Goal: Task Accomplishment & Management: Manage account settings

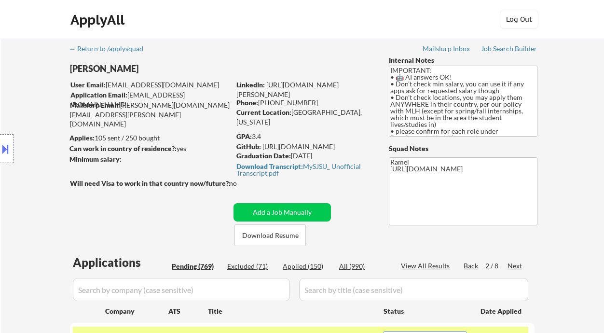
select select ""pending""
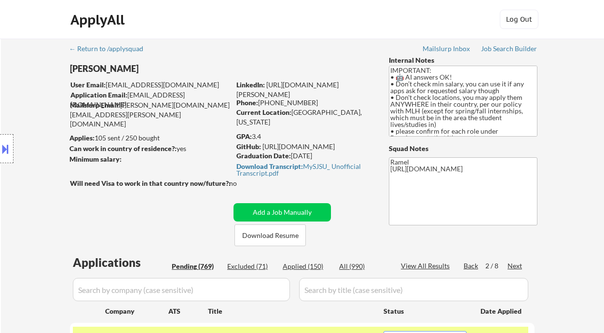
select select ""pending""
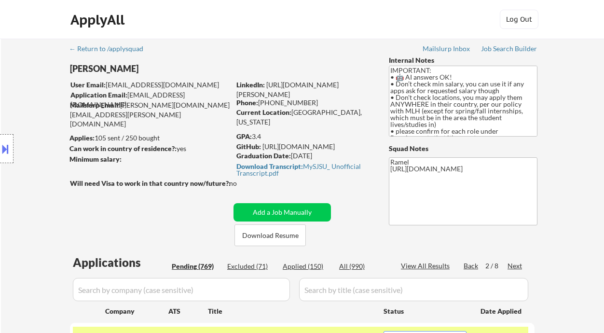
select select ""pending""
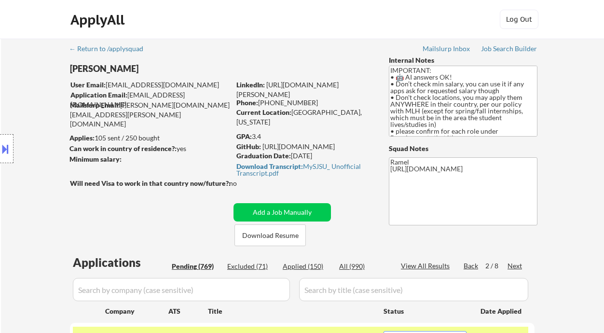
select select ""pending""
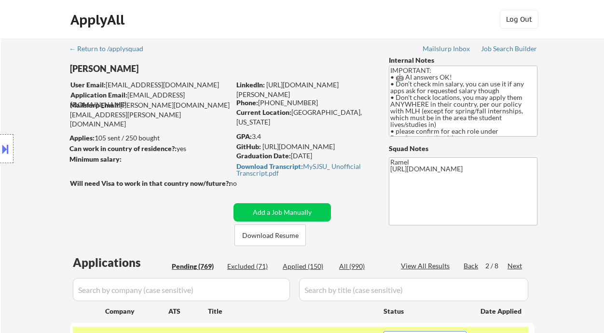
select select ""pending""
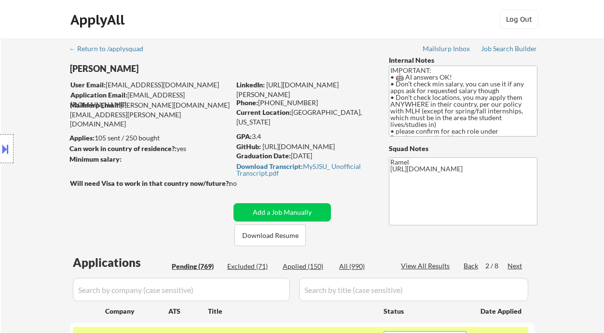
select select ""pending""
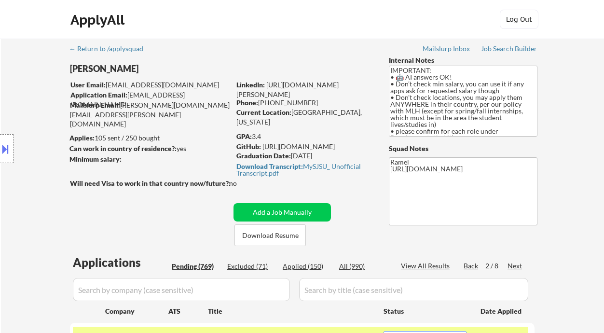
select select ""pending""
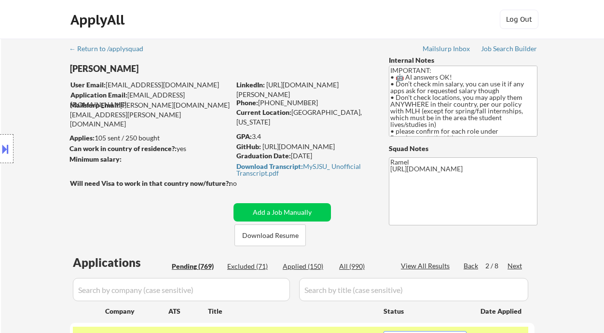
select select ""pending""
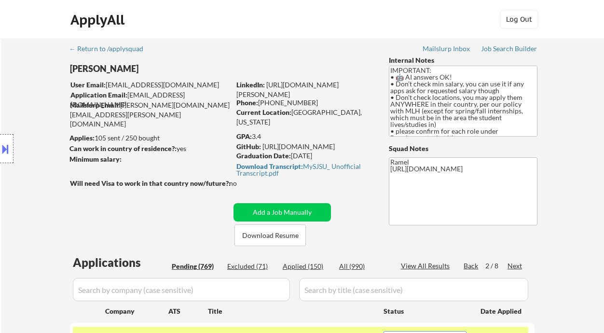
select select ""pending""
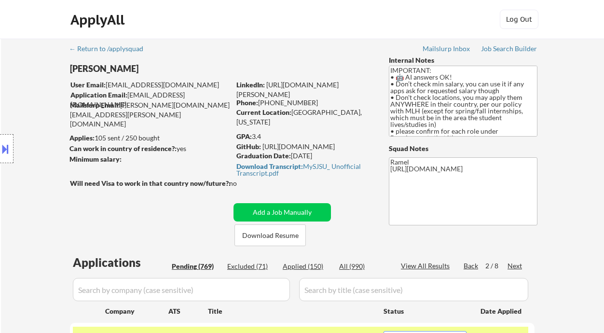
select select ""pending""
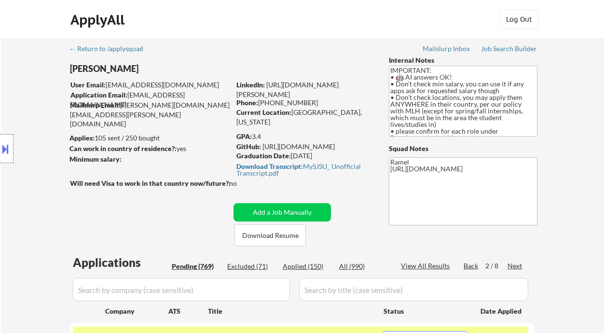
select select ""pending""
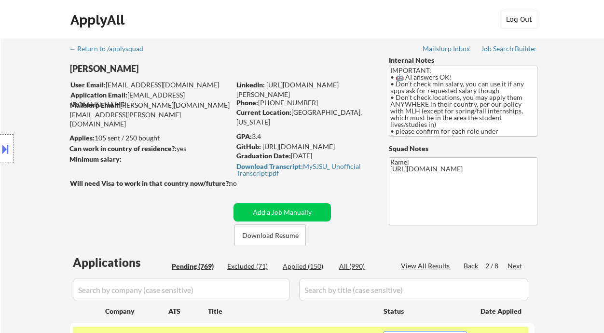
select select ""pending""
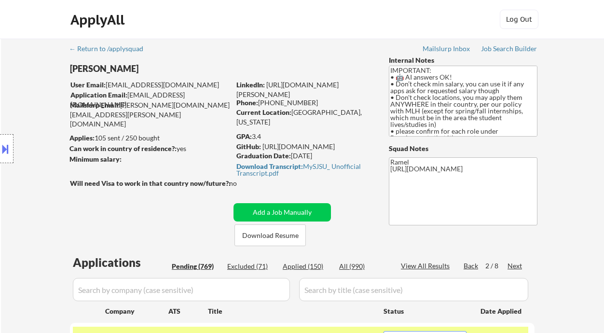
select select ""pending""
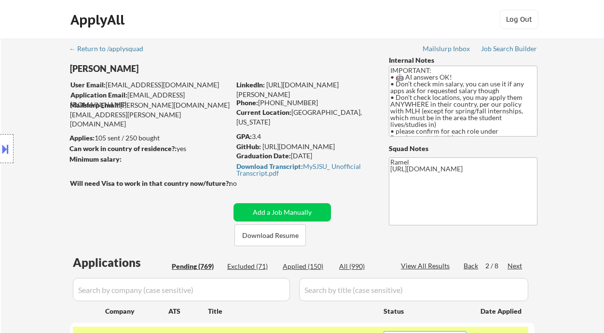
select select ""pending""
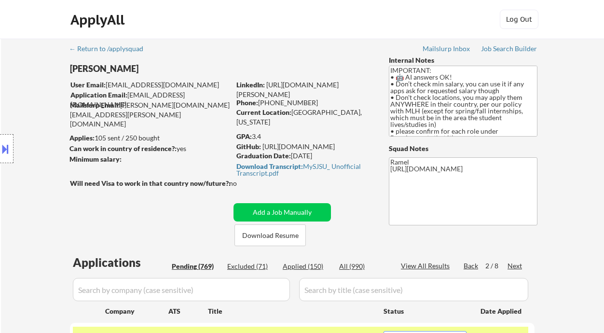
select select ""pending""
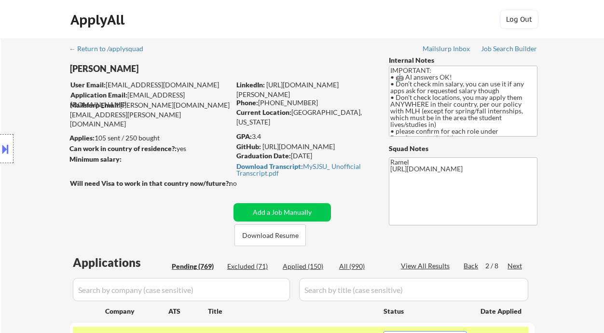
select select ""pending""
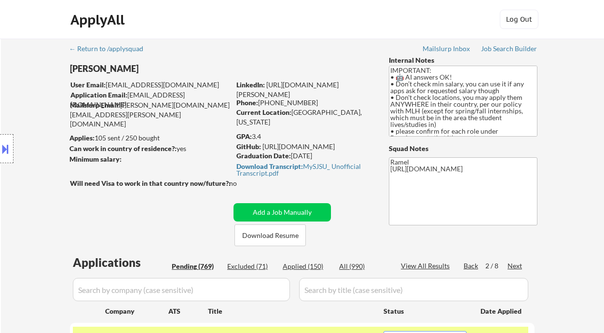
select select ""pending""
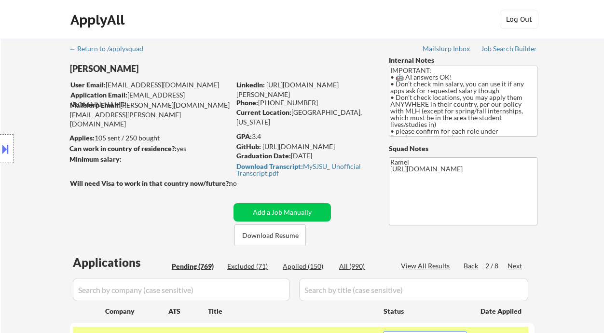
select select ""pending""
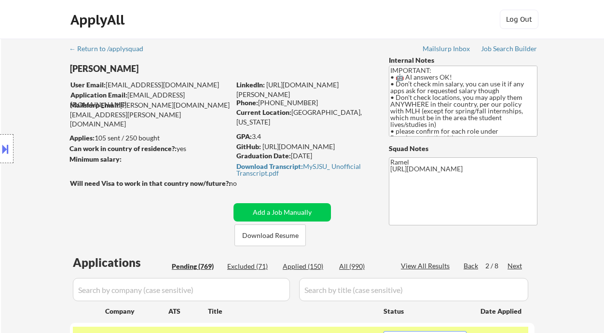
select select ""pending""
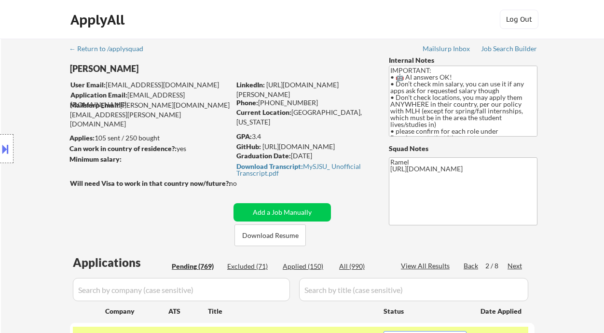
select select ""pending""
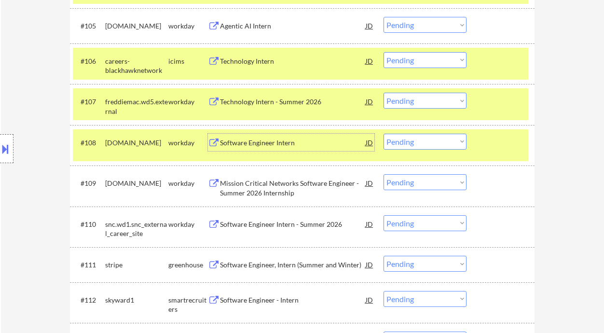
scroll to position [515, 0]
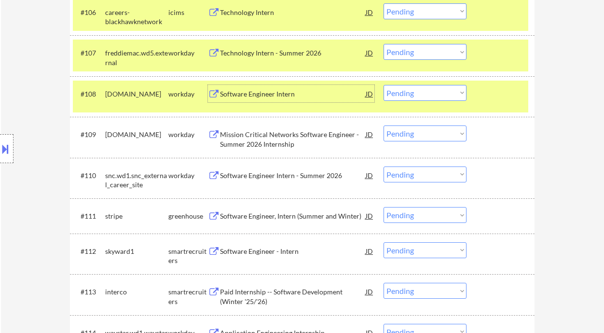
click at [249, 93] on div "Software Engineer Intern" at bounding box center [293, 94] width 146 height 10
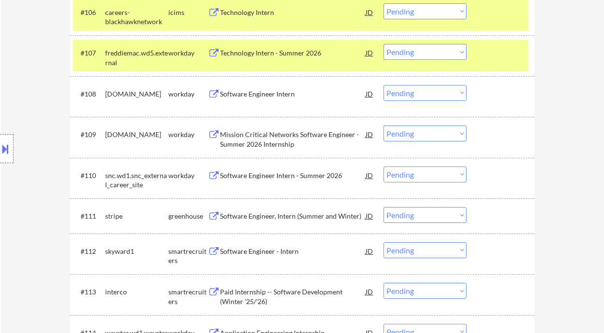
click at [405, 93] on select "Choose an option... Pending Applied Excluded (Questions) Excluded (Expired) Exc…" at bounding box center [425, 93] width 83 height 16
click at [384, 85] on select "Choose an option... Pending Applied Excluded (Questions) Excluded (Expired) Exc…" at bounding box center [425, 93] width 83 height 16
click at [296, 140] on div "Mission Critical Networks Software Engineer - Summer 2026 Internship" at bounding box center [293, 139] width 146 height 19
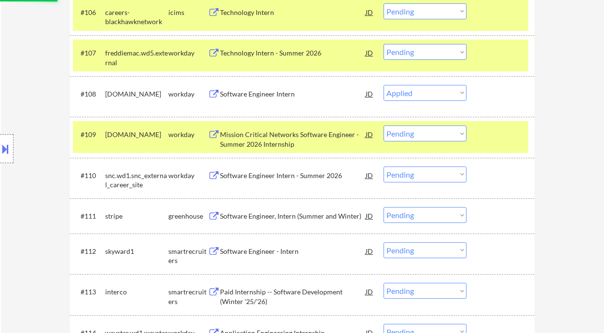
select select ""pending""
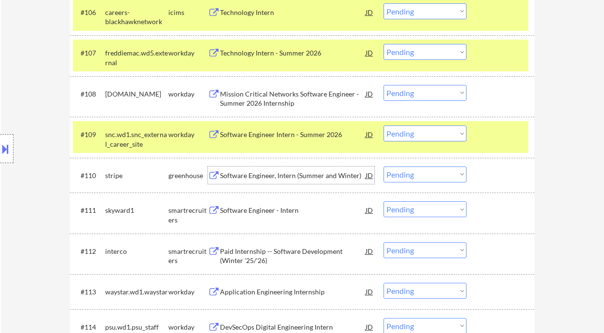
click at [283, 180] on div "Software Engineer, Intern (Summer and Winter)" at bounding box center [293, 175] width 146 height 17
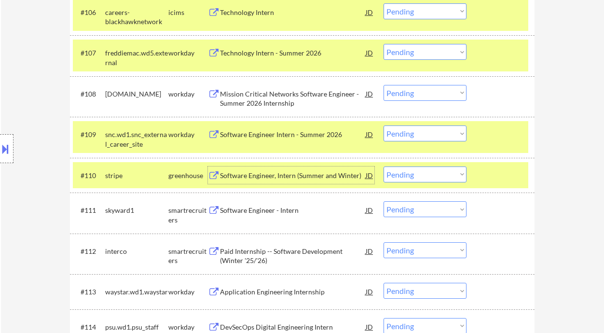
scroll to position [579, 0]
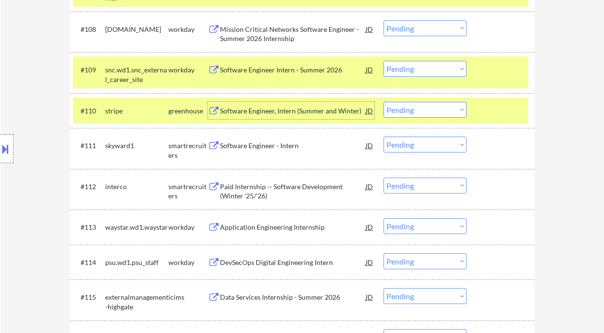
click at [261, 142] on div "Software Engineer - Intern" at bounding box center [293, 146] width 146 height 10
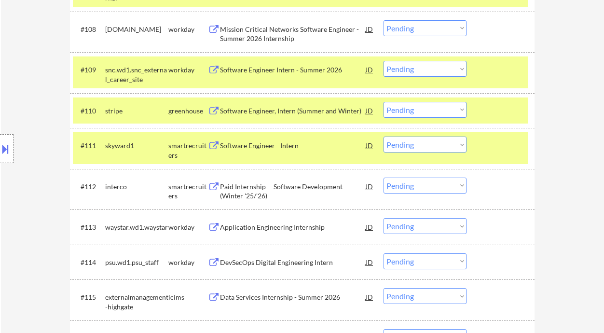
select select ""pending""
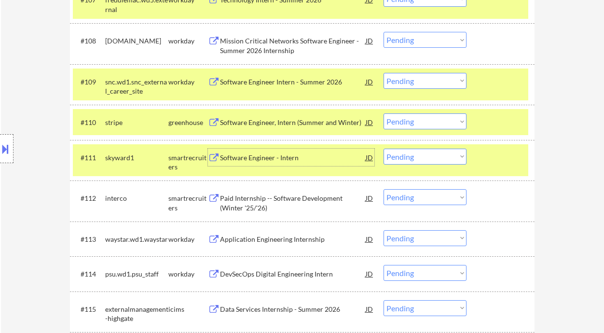
scroll to position [708, 0]
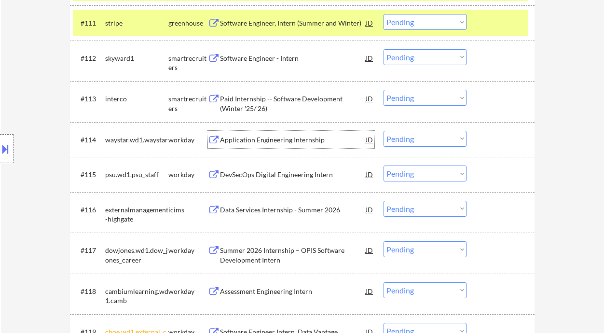
click at [265, 140] on div "Application Engineering Internship" at bounding box center [293, 140] width 146 height 10
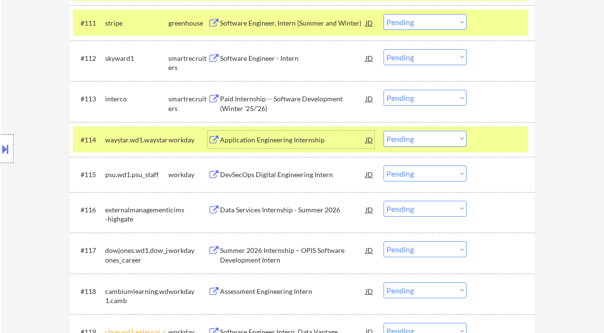
drag, startPoint x: 408, startPoint y: 141, endPoint x: 409, endPoint y: 146, distance: 4.9
click at [408, 140] on select "Choose an option... Pending Applied Excluded (Questions) Excluded (Expired) Exc…" at bounding box center [425, 139] width 83 height 16
click at [384, 131] on select "Choose an option... Pending Applied Excluded (Questions) Excluded (Expired) Exc…" at bounding box center [425, 139] width 83 height 16
click at [296, 173] on div "DevSecOps Digital Engineering Intern" at bounding box center [293, 175] width 146 height 10
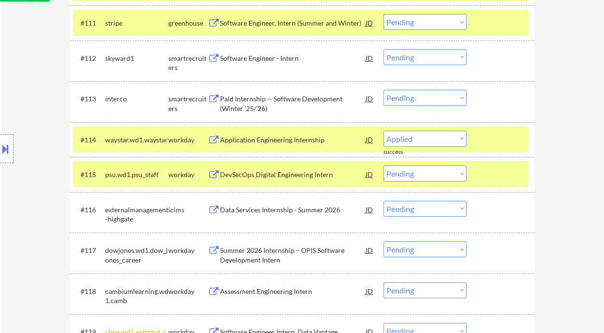
select select ""pending""
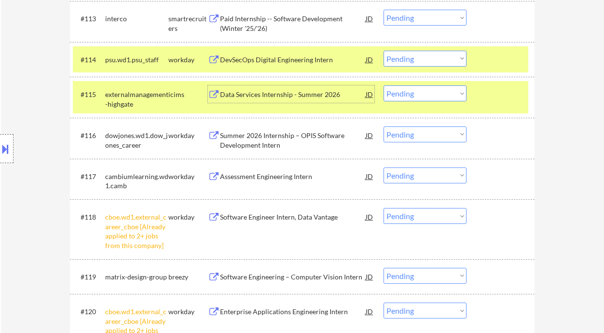
scroll to position [836, 0]
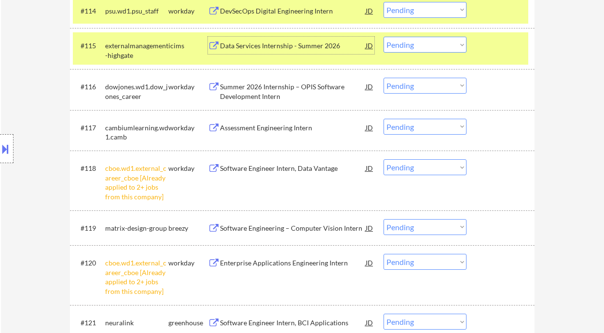
click at [426, 171] on select "Choose an option... Pending Applied Excluded (Questions) Excluded (Expired) Exc…" at bounding box center [425, 167] width 83 height 16
select select ""excluded__other_""
click at [384, 159] on select "Choose an option... Pending Applied Excluded (Questions) Excluded (Expired) Exc…" at bounding box center [425, 167] width 83 height 16
drag, startPoint x: 410, startPoint y: 266, endPoint x: 410, endPoint y: 273, distance: 6.8
click at [410, 266] on select "Choose an option... Pending Applied Excluded (Questions) Excluded (Expired) Exc…" at bounding box center [425, 262] width 83 height 16
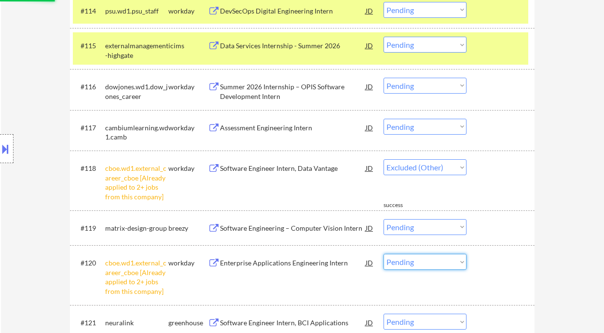
select select ""excluded__other_""
click at [384, 254] on select "Choose an option... Pending Applied Excluded (Questions) Excluded (Expired) Exc…" at bounding box center [425, 262] width 83 height 16
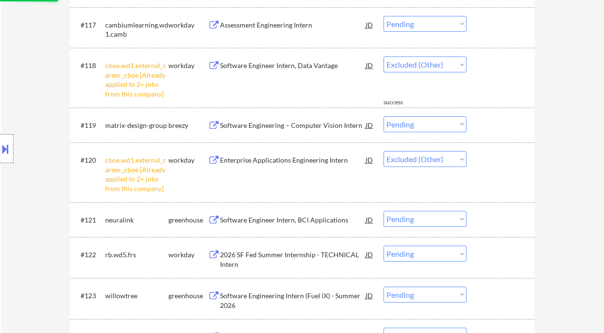
scroll to position [965, 0]
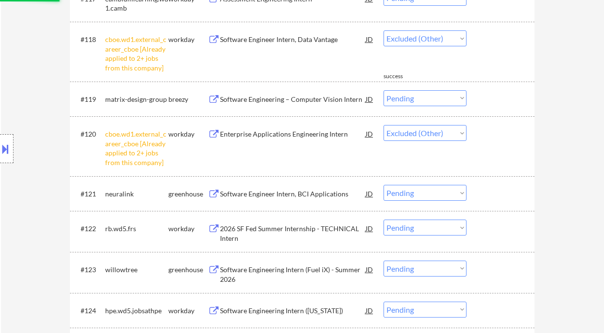
select select ""pending""
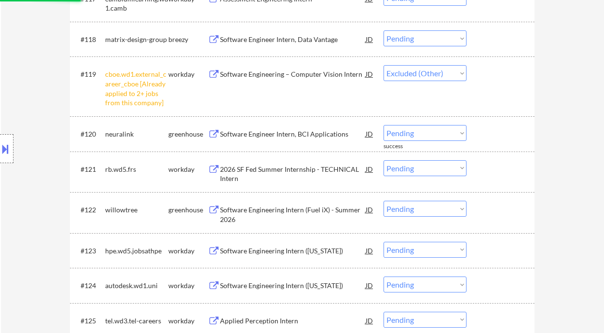
select select ""pending""
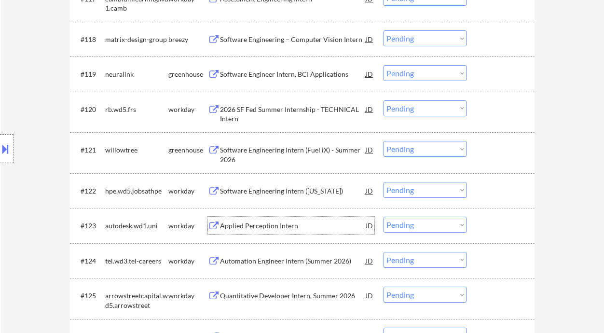
click at [256, 231] on div "Applied Perception Intern" at bounding box center [293, 225] width 146 height 17
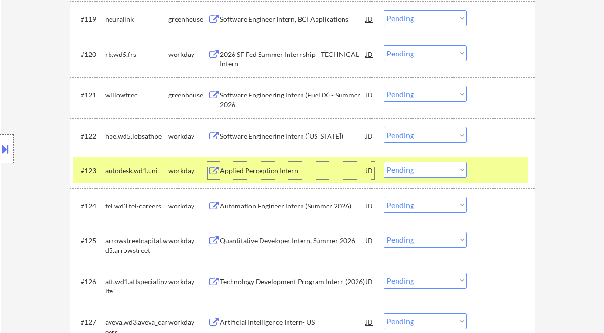
scroll to position [1030, 0]
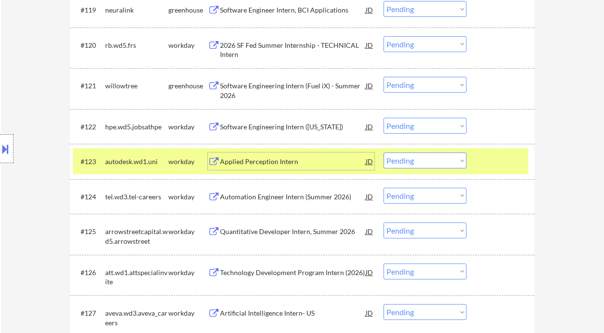
drag, startPoint x: 413, startPoint y: 161, endPoint x: 415, endPoint y: 168, distance: 7.6
click at [413, 161] on select "Choose an option... Pending Applied Excluded (Questions) Excluded (Expired) Exc…" at bounding box center [425, 161] width 83 height 16
click at [384, 153] on select "Choose an option... Pending Applied Excluded (Questions) Excluded (Expired) Exc…" at bounding box center [425, 161] width 83 height 16
select select ""pending""
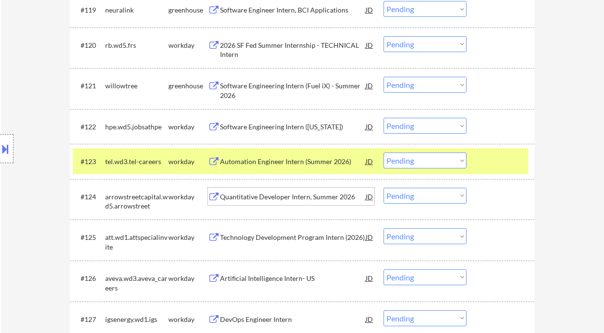
click at [260, 198] on div "Quantitative Developer Intern, Summer 2026" at bounding box center [293, 197] width 146 height 10
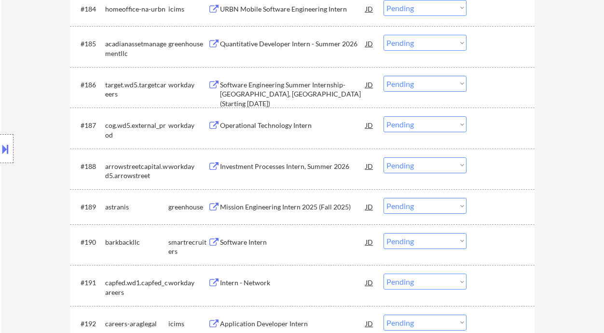
scroll to position [1059, 0]
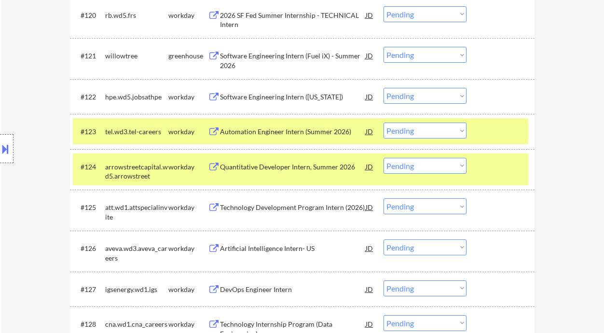
click at [406, 163] on select "Choose an option... Pending Applied Excluded (Questions) Excluded (Expired) Exc…" at bounding box center [425, 166] width 83 height 16
click at [384, 158] on select "Choose an option... Pending Applied Excluded (Questions) Excluded (Expired) Exc…" at bounding box center [425, 166] width 83 height 16
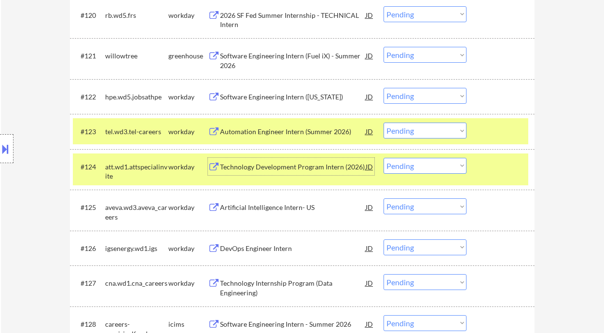
click at [289, 169] on div "Technology Development Program Intern (2026)" at bounding box center [293, 167] width 146 height 10
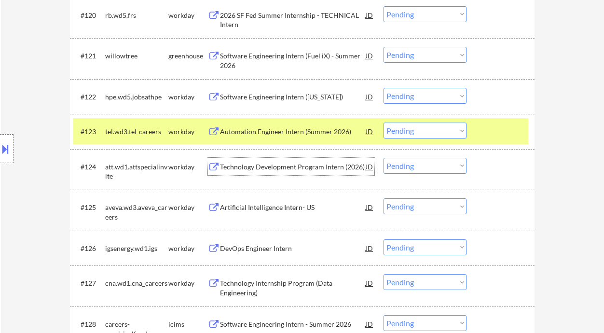
click at [425, 166] on select "Choose an option... Pending Applied Excluded (Questions) Excluded (Expired) Exc…" at bounding box center [425, 166] width 83 height 16
click at [384, 158] on select "Choose an option... Pending Applied Excluded (Questions) Excluded (Expired) Exc…" at bounding box center [425, 166] width 83 height 16
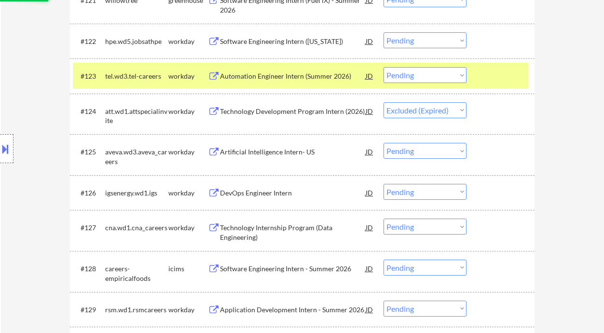
scroll to position [1124, 0]
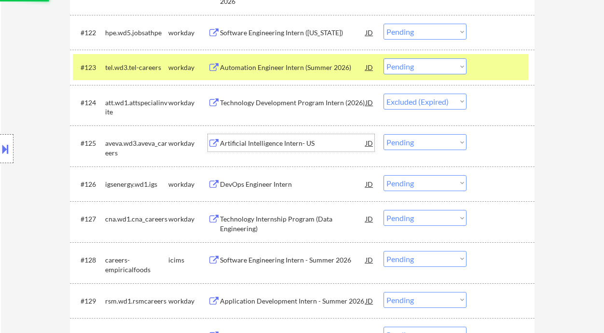
click at [286, 146] on div "Artificial Intelligence Intern- US" at bounding box center [293, 144] width 146 height 10
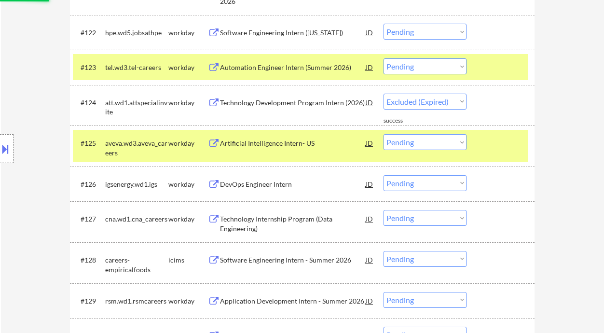
select select ""pending""
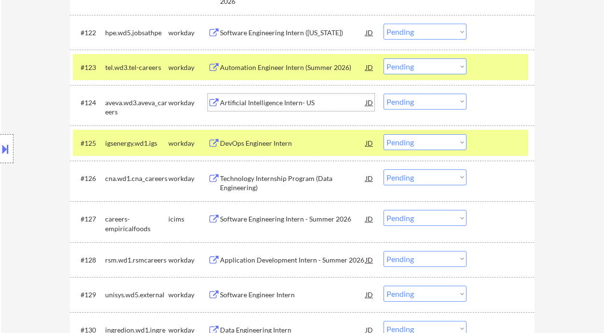
click at [263, 104] on div "Artificial Intelligence Intern- US" at bounding box center [293, 103] width 146 height 10
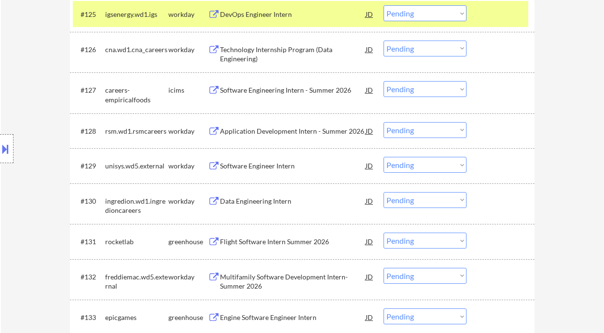
scroll to position [1317, 0]
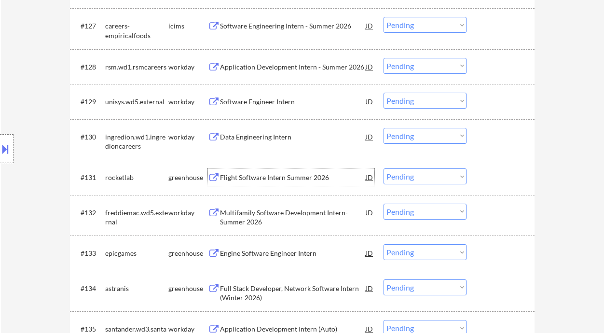
click at [249, 181] on div "Flight Software Intern Summer 2026" at bounding box center [293, 178] width 146 height 10
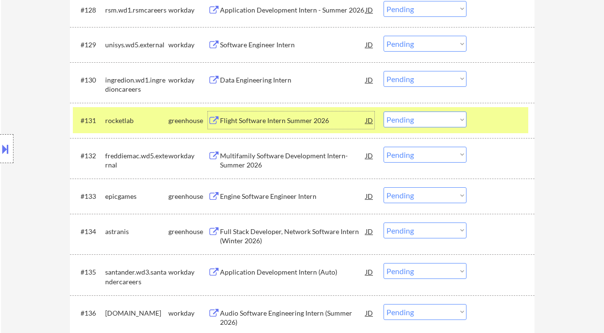
scroll to position [1381, 0]
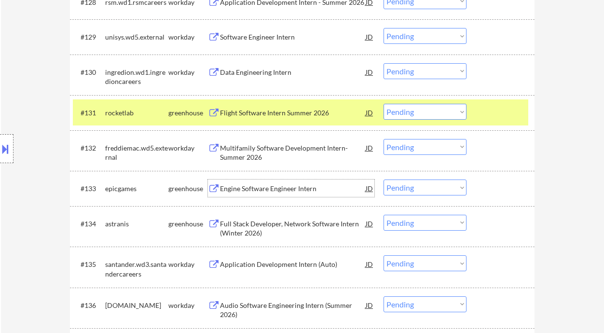
click at [263, 190] on div "Engine Software Engineer Intern" at bounding box center [293, 189] width 146 height 10
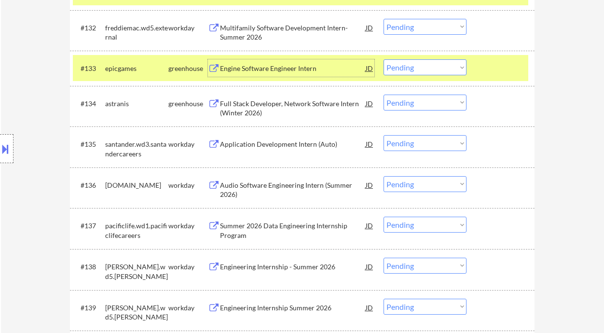
scroll to position [1510, 0]
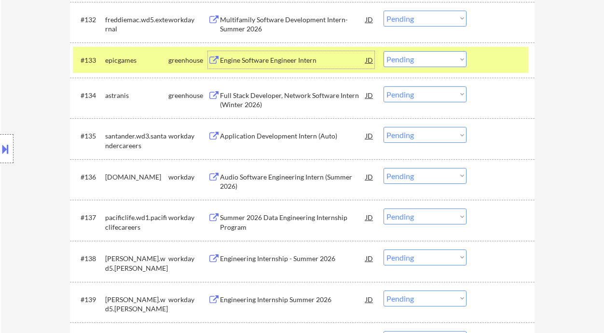
click at [254, 138] on div "Application Development Intern (Auto)" at bounding box center [293, 136] width 146 height 10
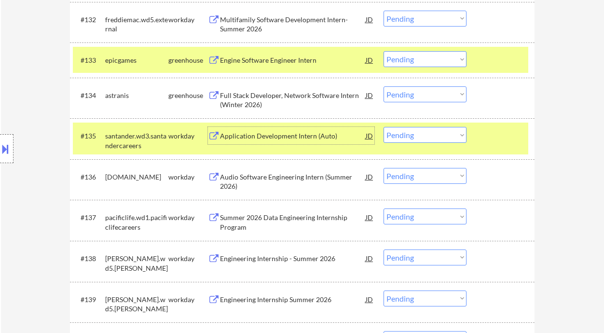
click at [395, 133] on select "Choose an option... Pending Applied Excluded (Questions) Excluded (Expired) Exc…" at bounding box center [425, 135] width 83 height 16
click at [384, 127] on select "Choose an option... Pending Applied Excluded (Questions) Excluded (Expired) Exc…" at bounding box center [425, 135] width 83 height 16
click at [268, 177] on div "Audio Software Engineering Intern (Summer 2026)" at bounding box center [293, 181] width 146 height 19
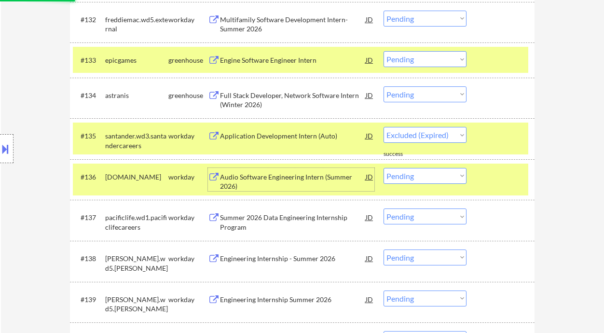
select select ""pending""
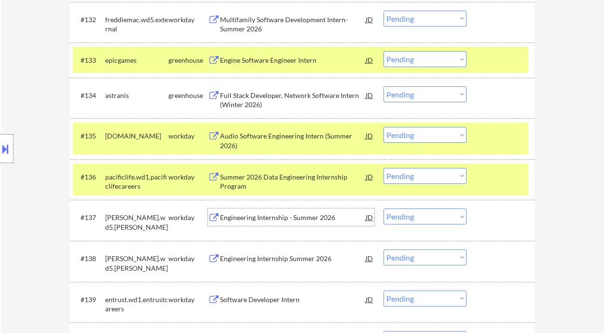
click at [265, 219] on div "Engineering Internship - Summer 2026" at bounding box center [293, 218] width 146 height 10
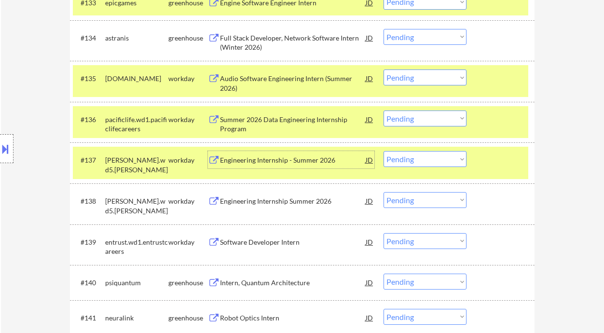
scroll to position [1575, 0]
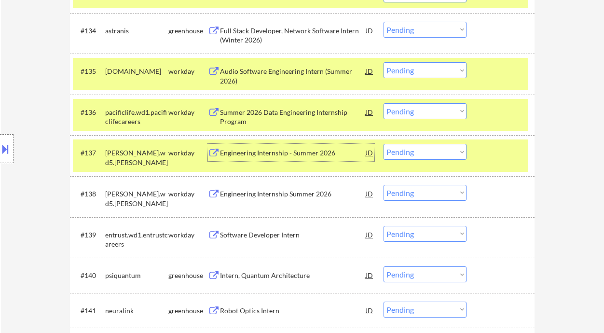
click at [402, 153] on select "Choose an option... Pending Applied Excluded (Questions) Excluded (Expired) Exc…" at bounding box center [425, 152] width 83 height 16
click at [384, 144] on select "Choose an option... Pending Applied Excluded (Questions) Excluded (Expired) Exc…" at bounding box center [425, 152] width 83 height 16
select select ""pending""
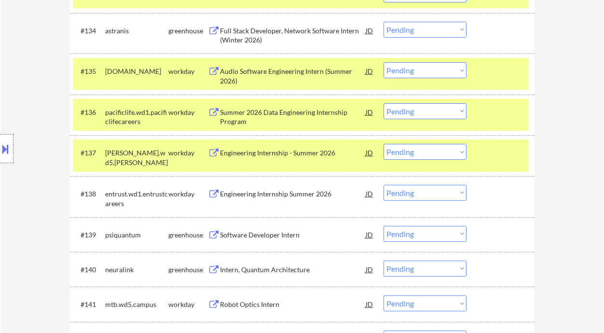
scroll to position [1639, 0]
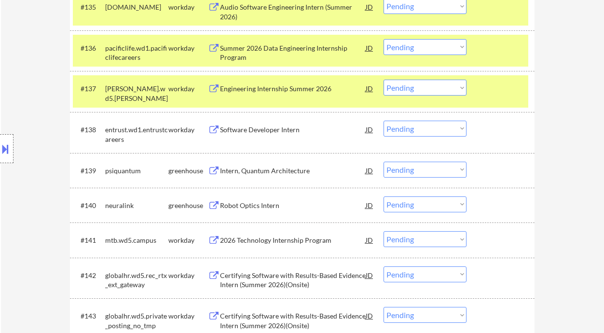
click at [267, 132] on div "Software Developer Intern" at bounding box center [293, 130] width 146 height 10
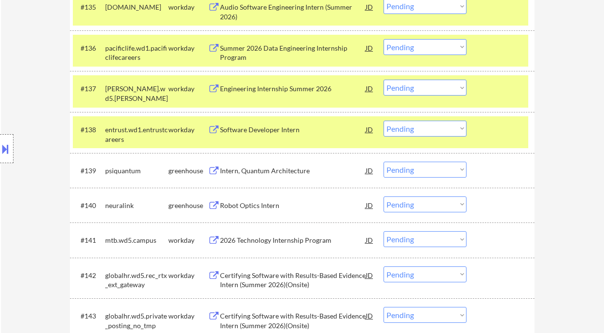
drag, startPoint x: 410, startPoint y: 130, endPoint x: 412, endPoint y: 136, distance: 5.8
click at [410, 130] on select "Choose an option... Pending Applied Excluded (Questions) Excluded (Expired) Exc…" at bounding box center [425, 129] width 83 height 16
click at [384, 121] on select "Choose an option... Pending Applied Excluded (Questions) Excluded (Expired) Exc…" at bounding box center [425, 129] width 83 height 16
select select ""pending""
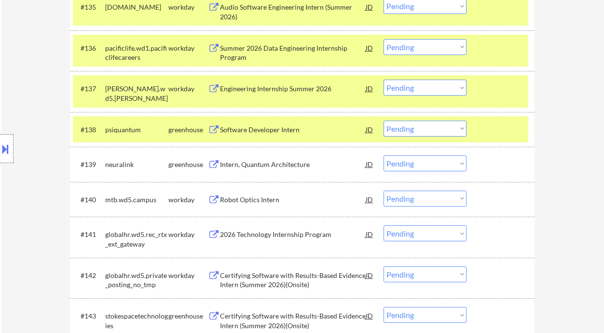
scroll to position [1703, 0]
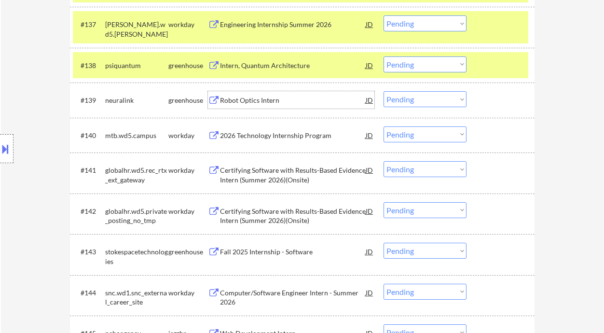
click at [258, 100] on div "Robot Optics Intern" at bounding box center [293, 101] width 146 height 10
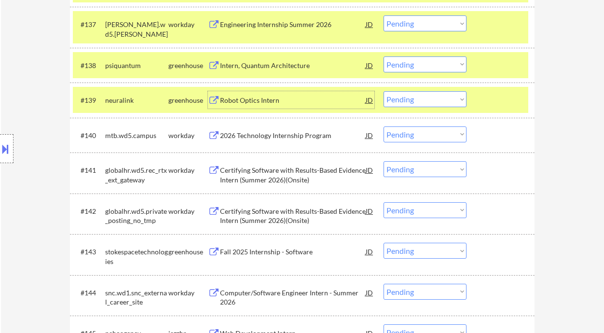
click at [421, 98] on select "Choose an option... Pending Applied Excluded (Questions) Excluded (Expired) Exc…" at bounding box center [425, 99] width 83 height 16
click at [384, 91] on select "Choose an option... Pending Applied Excluded (Questions) Excluded (Expired) Exc…" at bounding box center [425, 99] width 83 height 16
click at [290, 136] on div "2026 Technology Internship Program" at bounding box center [293, 136] width 146 height 10
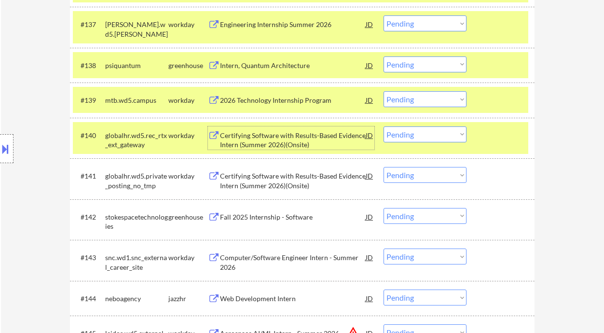
click at [287, 98] on div "2026 Technology Internship Program" at bounding box center [293, 101] width 146 height 10
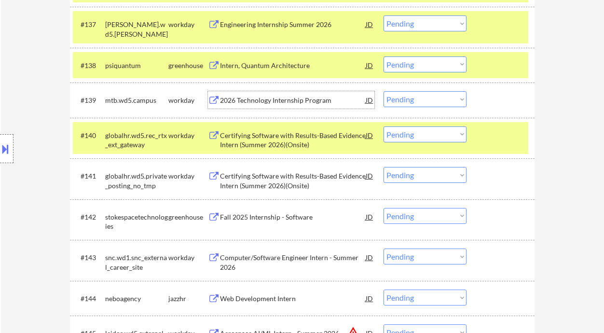
click at [426, 98] on select "Choose an option... Pending Applied Excluded (Questions) Excluded (Expired) Exc…" at bounding box center [425, 99] width 83 height 16
click at [384, 91] on select "Choose an option... Pending Applied Excluded (Questions) Excluded (Expired) Exc…" at bounding box center [425, 99] width 83 height 16
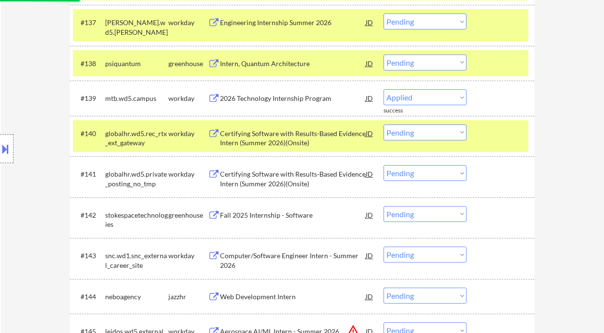
select select ""pending""
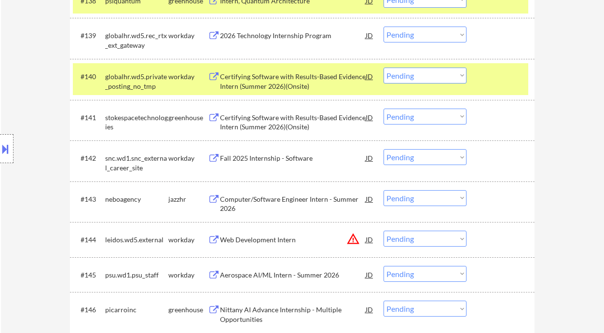
scroll to position [1832, 0]
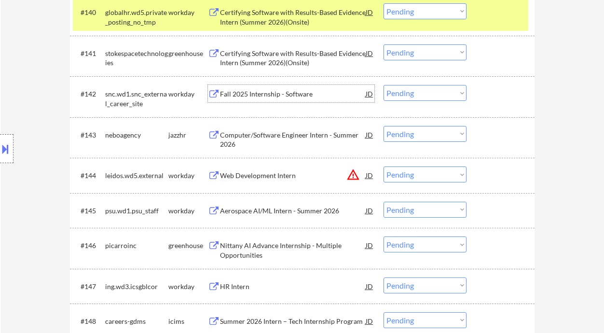
click at [264, 98] on div "Fall 2025 Internship - Software" at bounding box center [293, 94] width 146 height 10
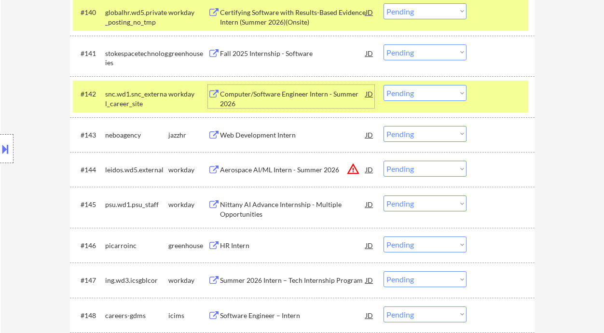
click at [283, 97] on div "Computer/Software Engineer Intern - Summer 2026" at bounding box center [293, 98] width 146 height 19
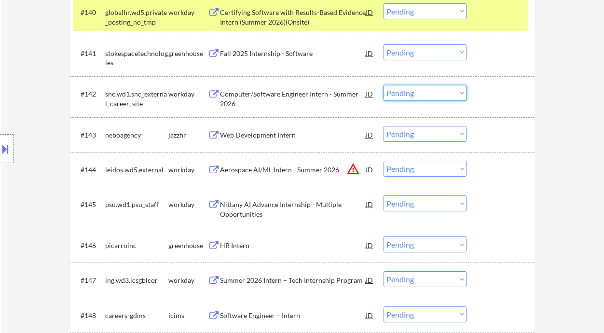
drag, startPoint x: 415, startPoint y: 95, endPoint x: 417, endPoint y: 100, distance: 5.6
click at [415, 95] on select "Choose an option... Pending Applied Excluded (Questions) Excluded (Expired) Exc…" at bounding box center [425, 93] width 83 height 16
click at [384, 85] on select "Choose an option... Pending Applied Excluded (Questions) Excluded (Expired) Exc…" at bounding box center [425, 93] width 83 height 16
select select ""pending""
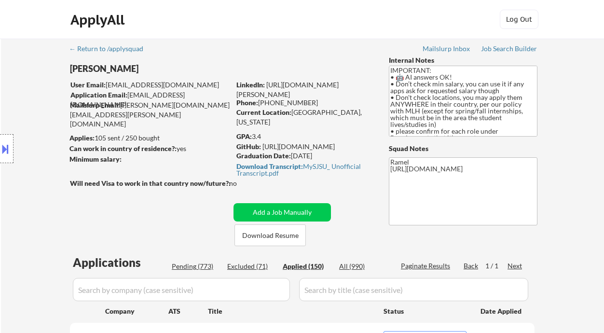
select select ""applied""
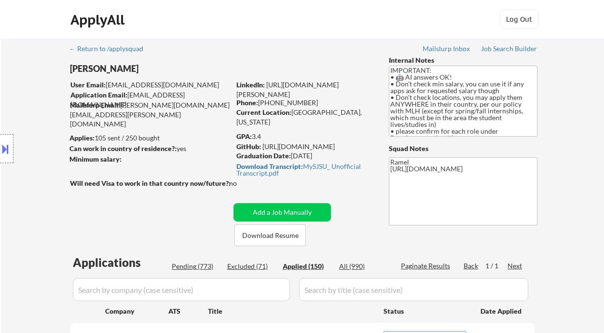
select select ""applied""
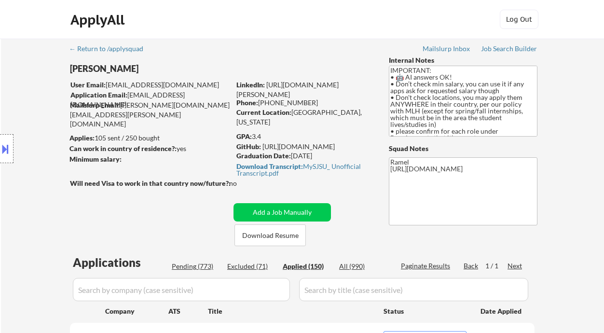
select select ""applied""
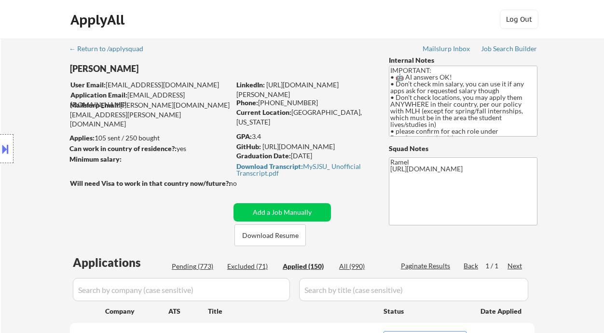
select select ""applied""
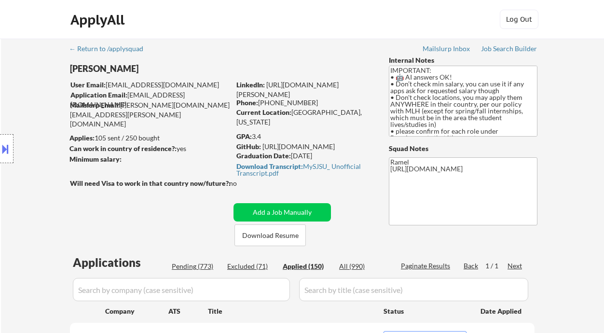
select select ""applied""
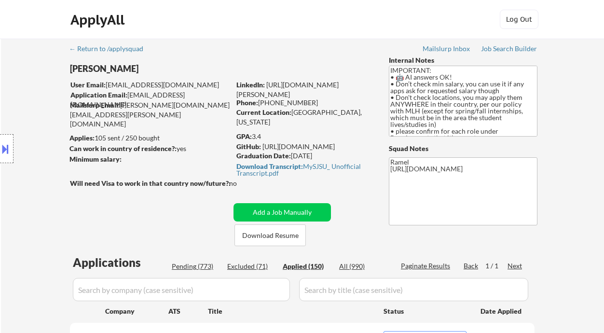
select select ""applied""
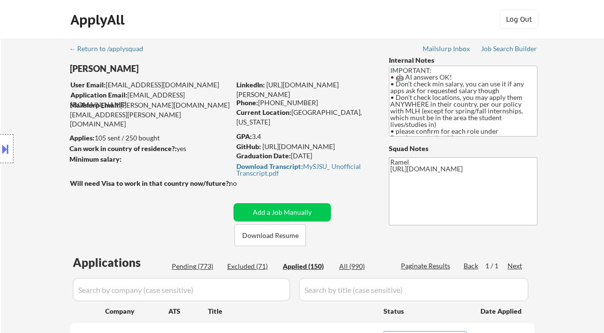
select select ""applied""
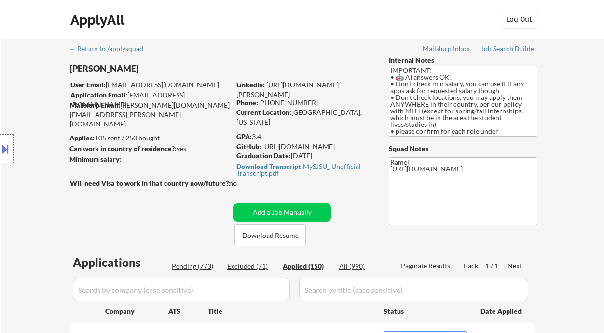
select select ""applied""
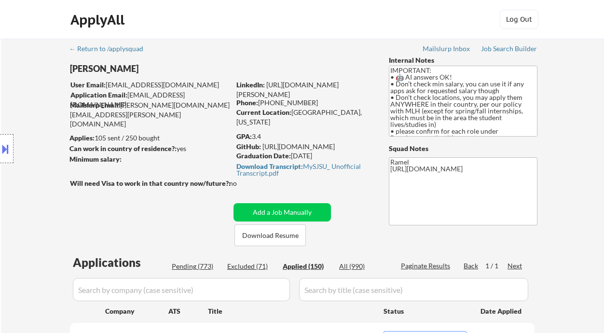
select select ""applied""
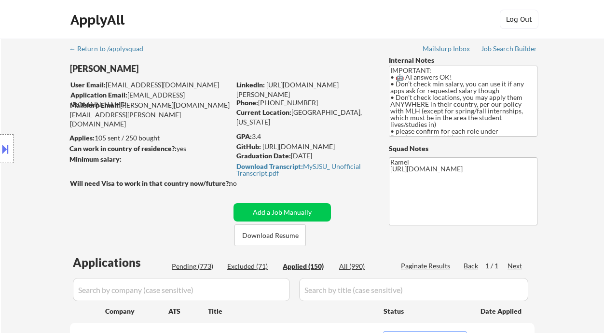
select select ""applied""
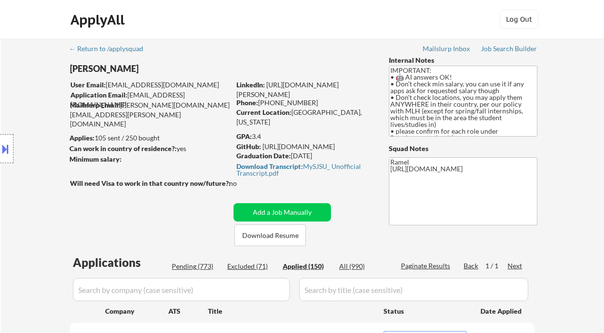
select select ""applied""
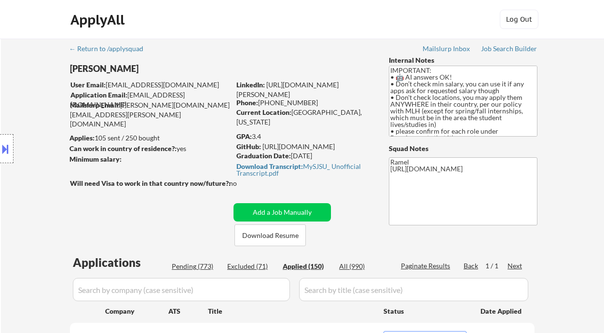
select select ""applied""
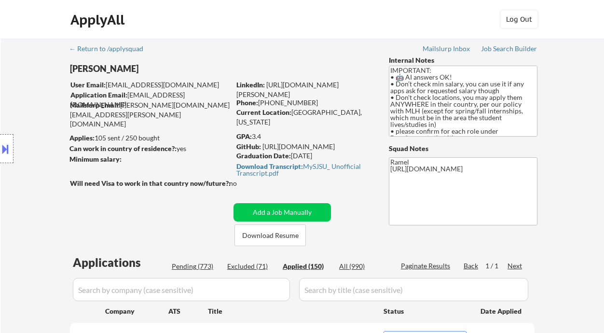
select select ""applied""
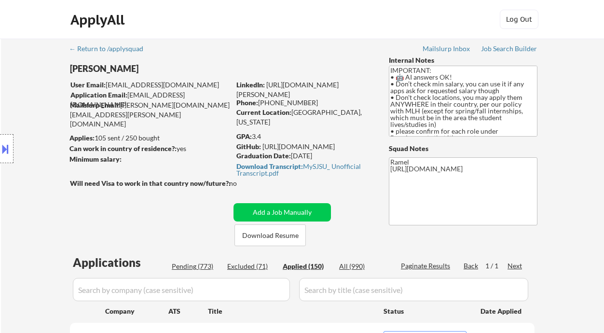
select select ""applied""
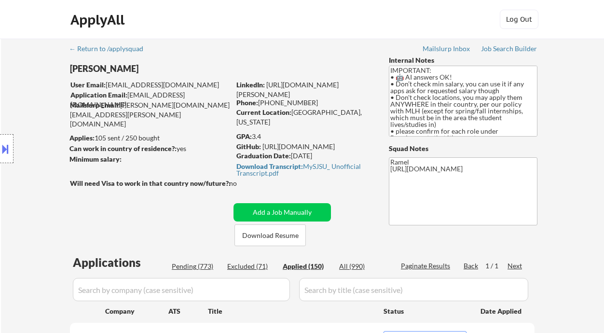
select select ""applied""
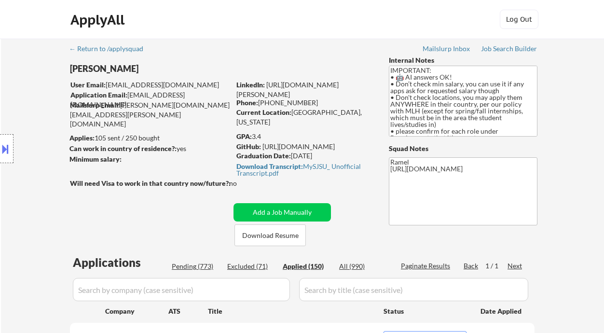
select select ""applied""
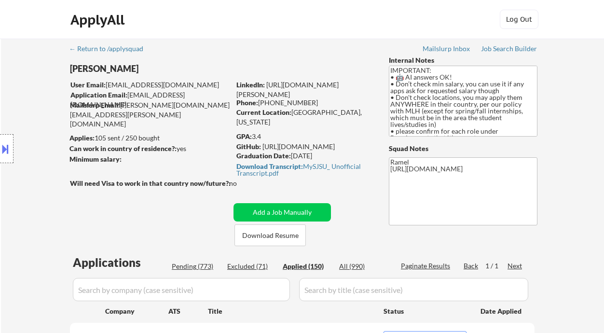
select select ""applied""
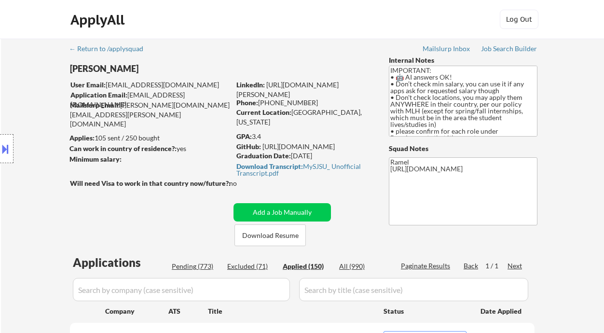
select select ""applied""
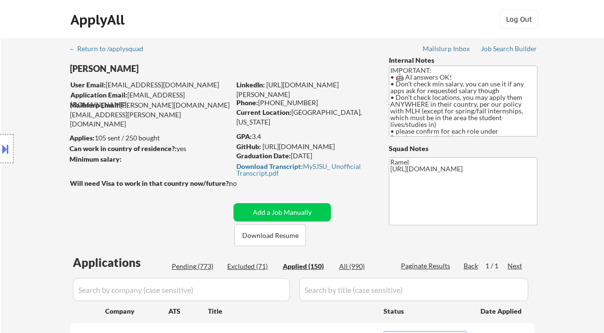
select select ""applied""
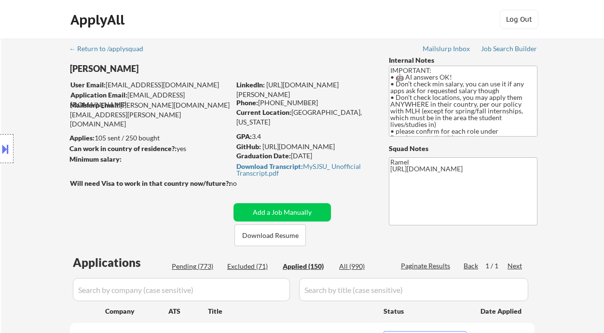
select select ""applied""
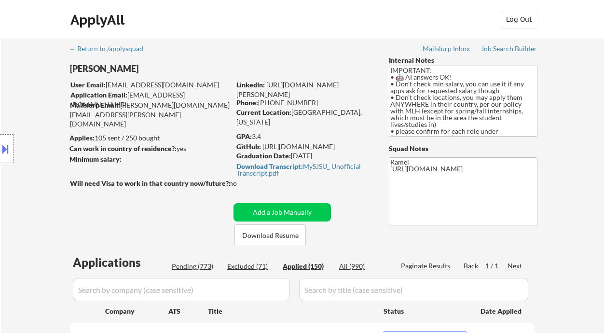
select select ""applied""
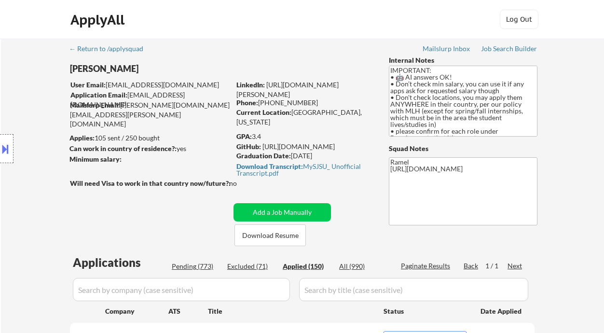
select select ""applied""
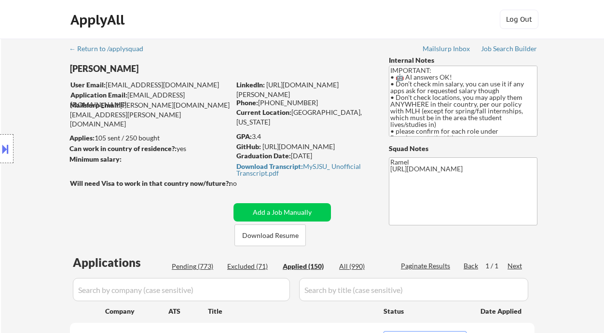
select select ""applied""
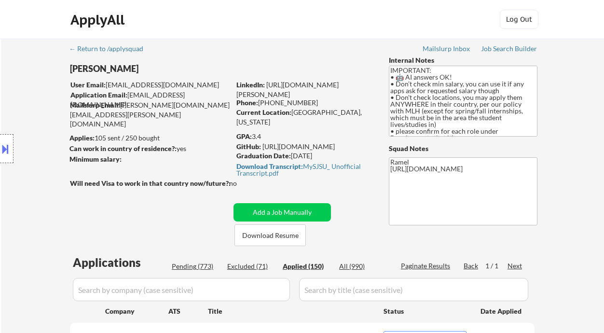
select select ""applied""
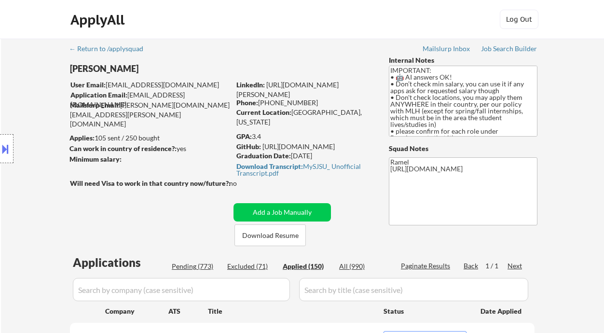
select select ""applied""
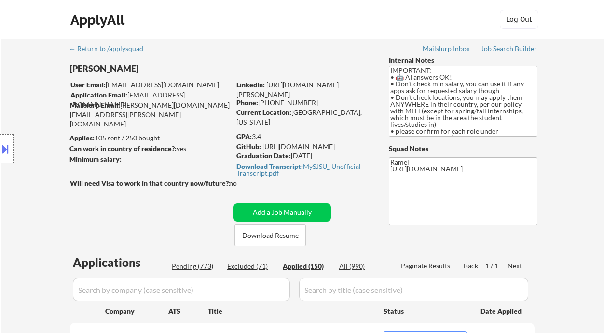
select select ""applied""
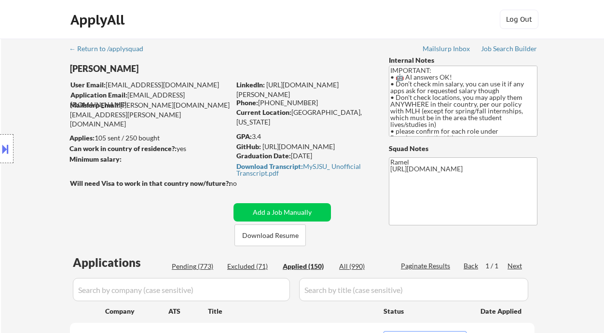
select select ""applied""
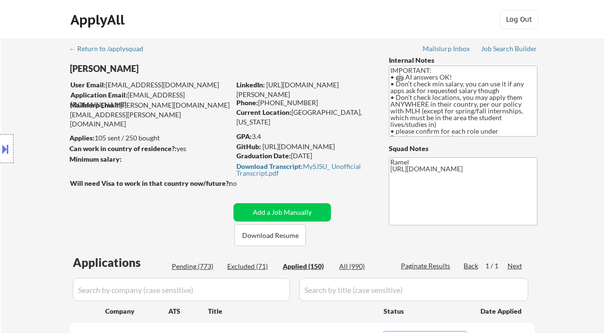
select select ""applied""
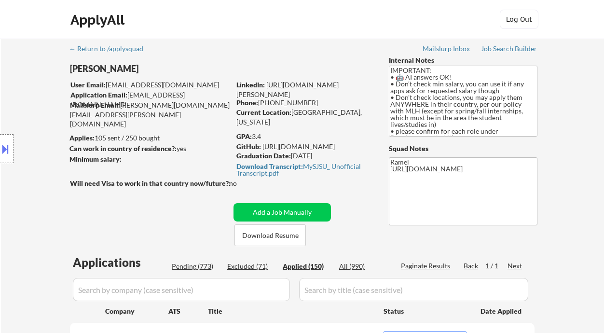
select select ""applied""
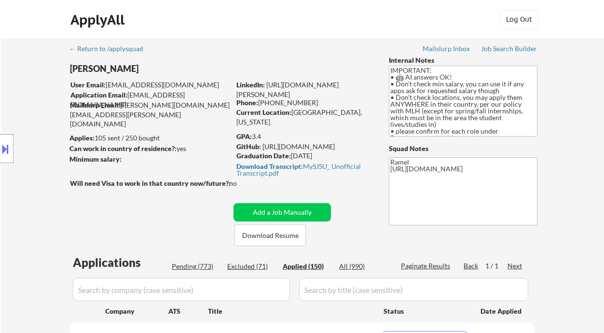
select select ""applied""
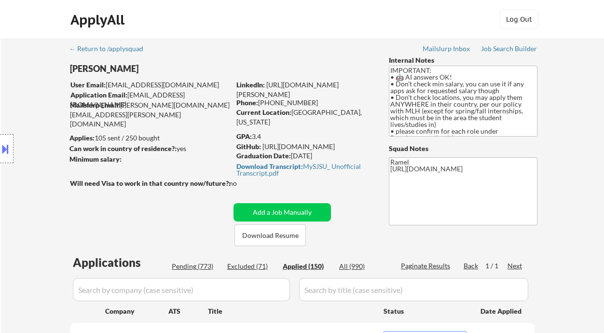
select select ""applied""
click at [268, 102] on div "Phone: 408-600-9948" at bounding box center [305, 103] width 137 height 10
drag, startPoint x: 284, startPoint y: 100, endPoint x: 301, endPoint y: 100, distance: 16.9
click at [301, 100] on div "Phone: 408-600-9948" at bounding box center [305, 103] width 137 height 10
select select ""applied""
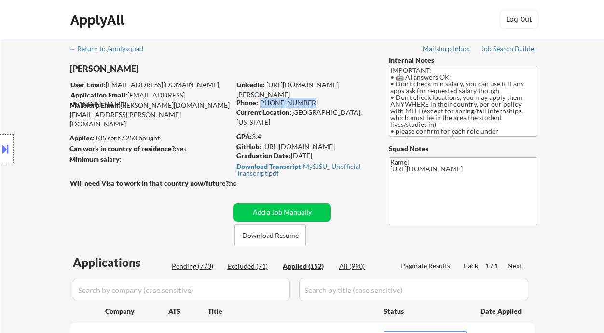
drag, startPoint x: 306, startPoint y: 103, endPoint x: 260, endPoint y: 103, distance: 45.9
click at [260, 103] on div "Phone: 408-600-9948" at bounding box center [305, 103] width 137 height 10
copy div "[PHONE_NUMBER]"
select select ""applied""
drag, startPoint x: 302, startPoint y: 104, endPoint x: 261, endPoint y: 102, distance: 41.1
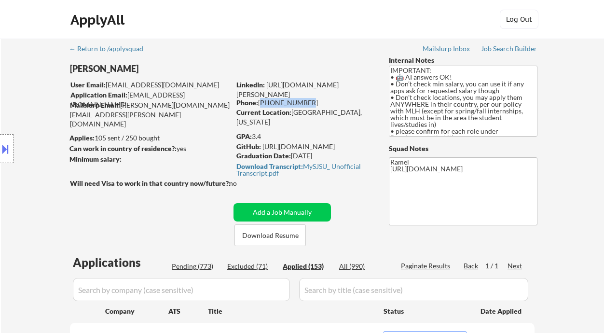
click at [261, 102] on div "Phone: 408-600-9948" at bounding box center [305, 103] width 137 height 10
copy div "[PHONE_NUMBER]"
select select ""applied""
drag, startPoint x: 306, startPoint y: 104, endPoint x: 261, endPoint y: 100, distance: 45.0
click at [261, 100] on div "Phone: 408-600-9948" at bounding box center [305, 103] width 137 height 10
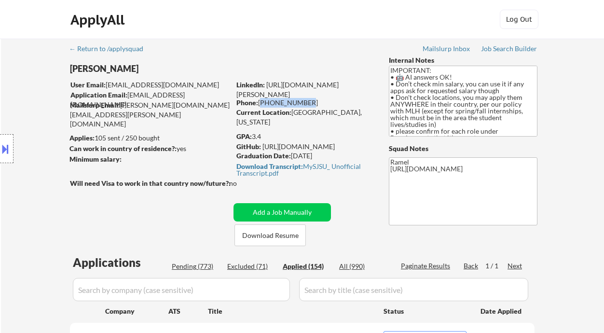
drag, startPoint x: 304, startPoint y: 98, endPoint x: 260, endPoint y: 103, distance: 44.2
click at [260, 103] on div "Phone: 408-600-9948" at bounding box center [305, 103] width 137 height 10
copy div "[PHONE_NUMBER]"
select select ""applied""
copy div "[PHONE_NUMBER]"
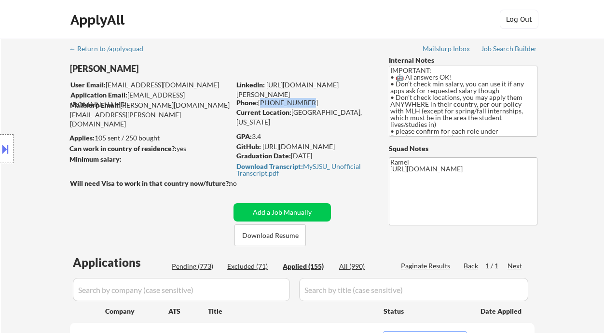
select select ""applied""
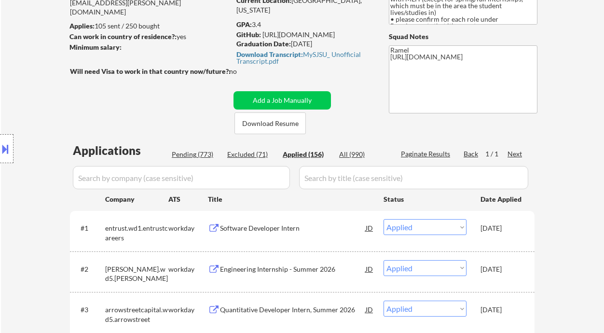
scroll to position [64, 0]
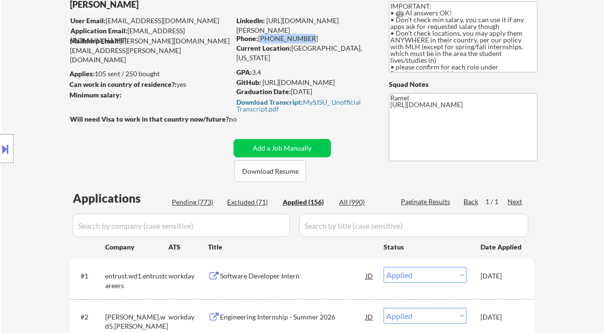
drag, startPoint x: 303, startPoint y: 38, endPoint x: 259, endPoint y: 37, distance: 43.9
click at [259, 37] on div "Phone: 408-600-9948" at bounding box center [305, 39] width 137 height 10
copy div "[PHONE_NUMBER]"
select select ""applied""
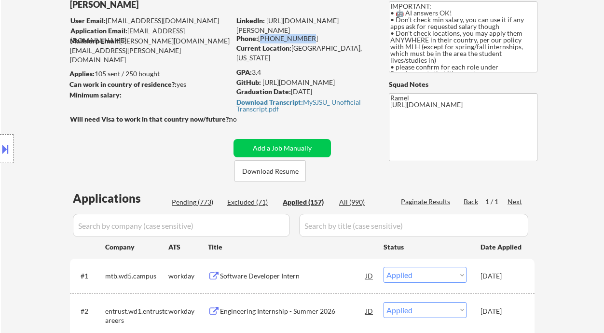
copy div "[PHONE_NUMBER]"
